Goal: Find specific page/section: Find specific page/section

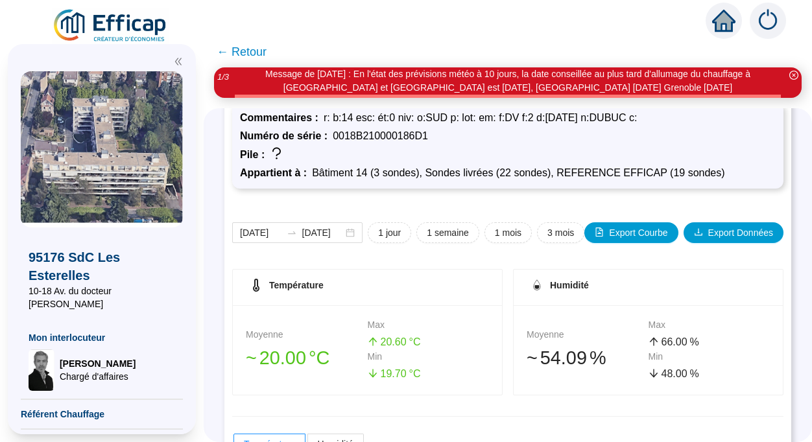
scroll to position [65, 0]
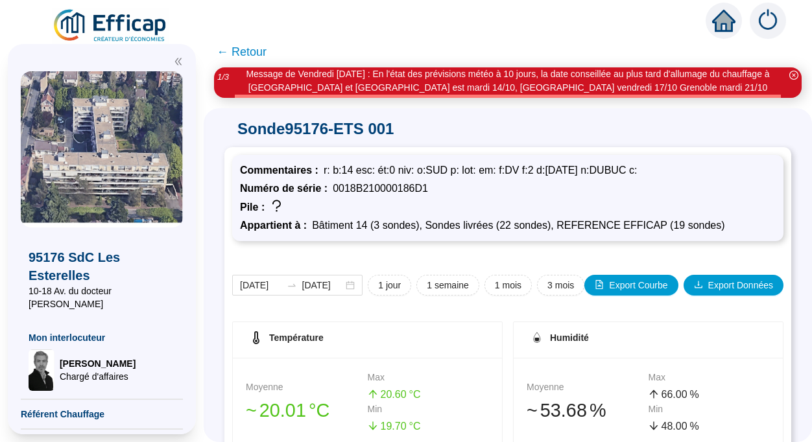
click at [241, 53] on span "← Retour" at bounding box center [242, 52] width 50 height 18
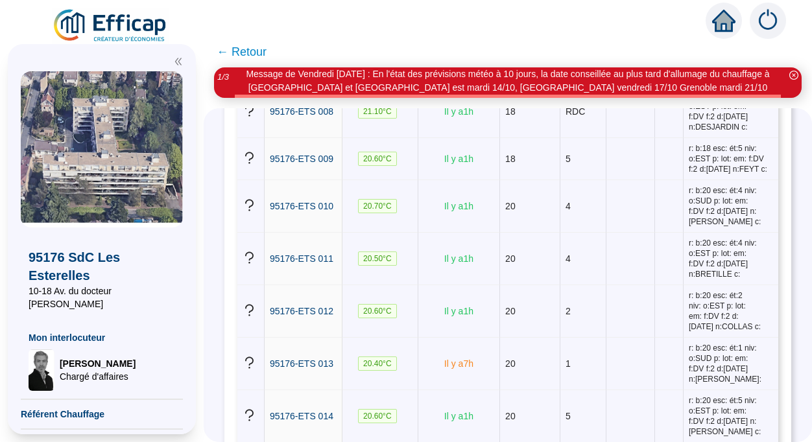
scroll to position [303, 0]
